Goal: Task Accomplishment & Management: Use online tool/utility

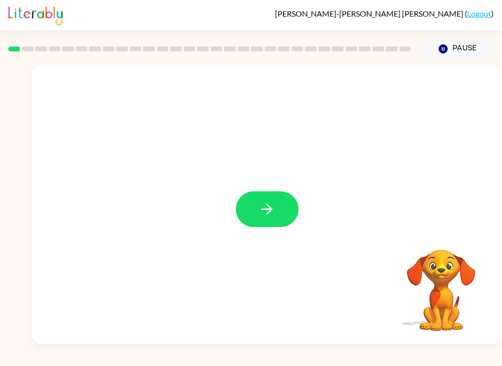
click at [249, 203] on button "button" at bounding box center [267, 210] width 63 height 36
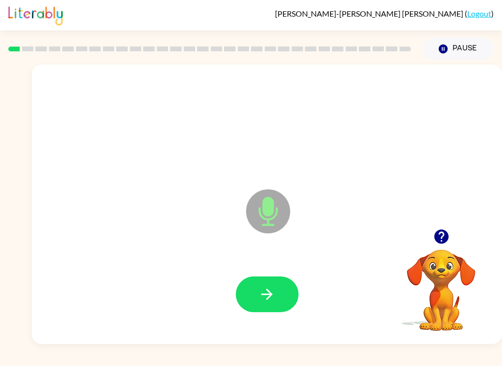
click at [276, 291] on button "button" at bounding box center [267, 295] width 63 height 36
click at [281, 306] on button "button" at bounding box center [267, 295] width 63 height 36
click at [280, 300] on button "button" at bounding box center [267, 295] width 63 height 36
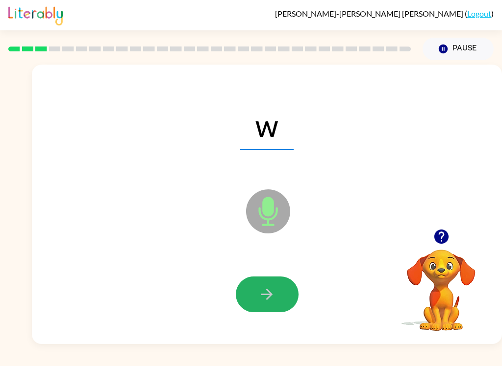
click at [273, 294] on icon "button" at bounding box center [266, 294] width 17 height 17
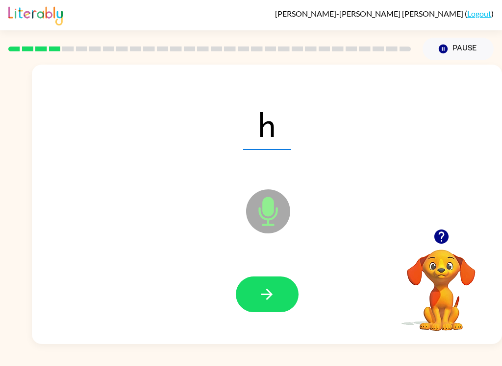
click at [279, 306] on button "button" at bounding box center [267, 295] width 63 height 36
click at [280, 305] on button "button" at bounding box center [267, 295] width 63 height 36
click at [285, 305] on button "button" at bounding box center [267, 295] width 63 height 36
click at [286, 300] on button "button" at bounding box center [267, 295] width 63 height 36
click at [288, 302] on button "button" at bounding box center [267, 295] width 63 height 36
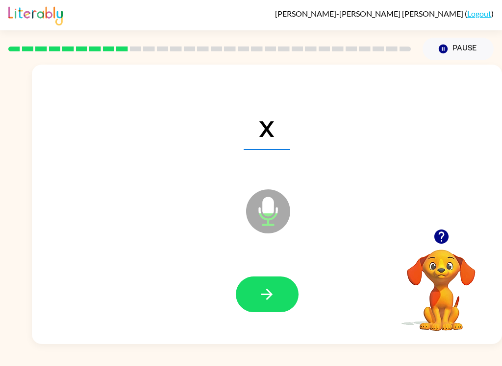
click at [281, 310] on button "button" at bounding box center [267, 295] width 63 height 36
click at [283, 310] on button "button" at bounding box center [267, 295] width 63 height 36
click at [288, 308] on button "button" at bounding box center [267, 295] width 63 height 36
click at [270, 307] on button "button" at bounding box center [267, 295] width 63 height 36
click at [267, 304] on button "button" at bounding box center [267, 295] width 63 height 36
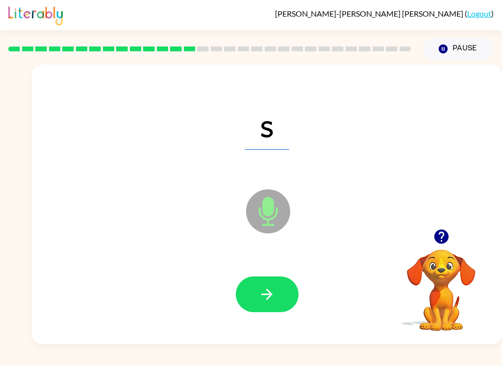
click at [273, 308] on button "button" at bounding box center [267, 295] width 63 height 36
click at [276, 321] on div at bounding box center [267, 295] width 450 height 80
click at [273, 311] on button "button" at bounding box center [267, 295] width 63 height 36
click at [278, 298] on button "button" at bounding box center [267, 295] width 63 height 36
click at [278, 307] on button "button" at bounding box center [267, 295] width 63 height 36
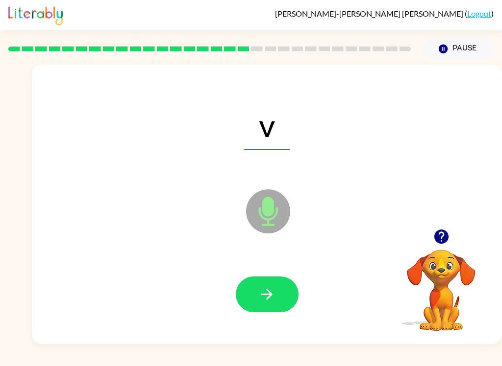
click at [277, 310] on button "button" at bounding box center [267, 295] width 63 height 36
click at [274, 311] on button "button" at bounding box center [267, 295] width 63 height 36
click at [278, 311] on button "button" at bounding box center [267, 295] width 63 height 36
click at [273, 312] on button "button" at bounding box center [267, 295] width 63 height 36
click at [271, 311] on button "button" at bounding box center [267, 295] width 63 height 36
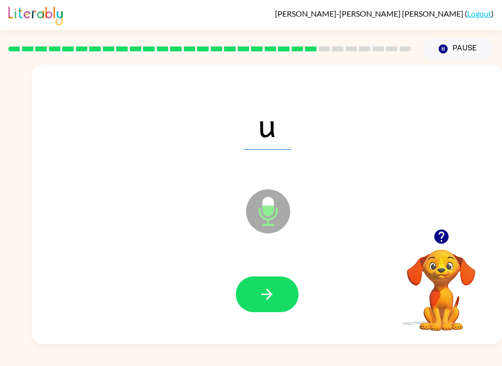
click at [275, 312] on button "button" at bounding box center [267, 295] width 63 height 36
click at [288, 299] on button "button" at bounding box center [267, 295] width 63 height 36
click at [276, 302] on button "button" at bounding box center [267, 295] width 63 height 36
click at [281, 304] on button "button" at bounding box center [267, 295] width 63 height 36
click at [272, 310] on button "button" at bounding box center [267, 295] width 63 height 36
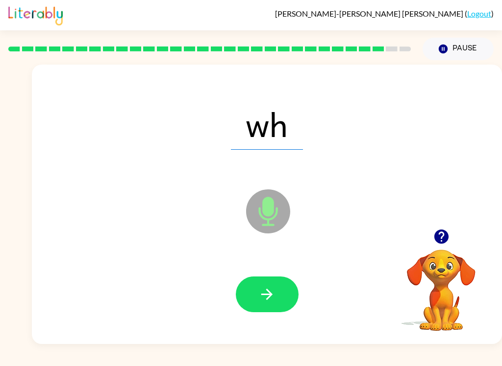
click at [270, 312] on button "button" at bounding box center [267, 295] width 63 height 36
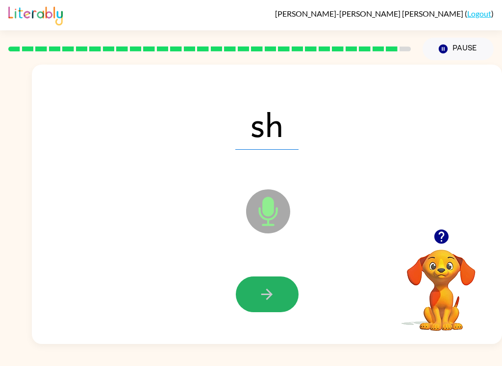
click at [280, 304] on button "button" at bounding box center [267, 295] width 63 height 36
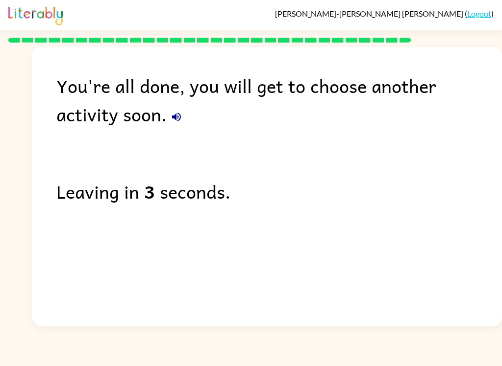
click at [122, 114] on div "You're all done, you will get to choose another activity soon." at bounding box center [278, 100] width 445 height 57
click at [167, 122] on button "button" at bounding box center [177, 117] width 20 height 20
